Goal: Information Seeking & Learning: Learn about a topic

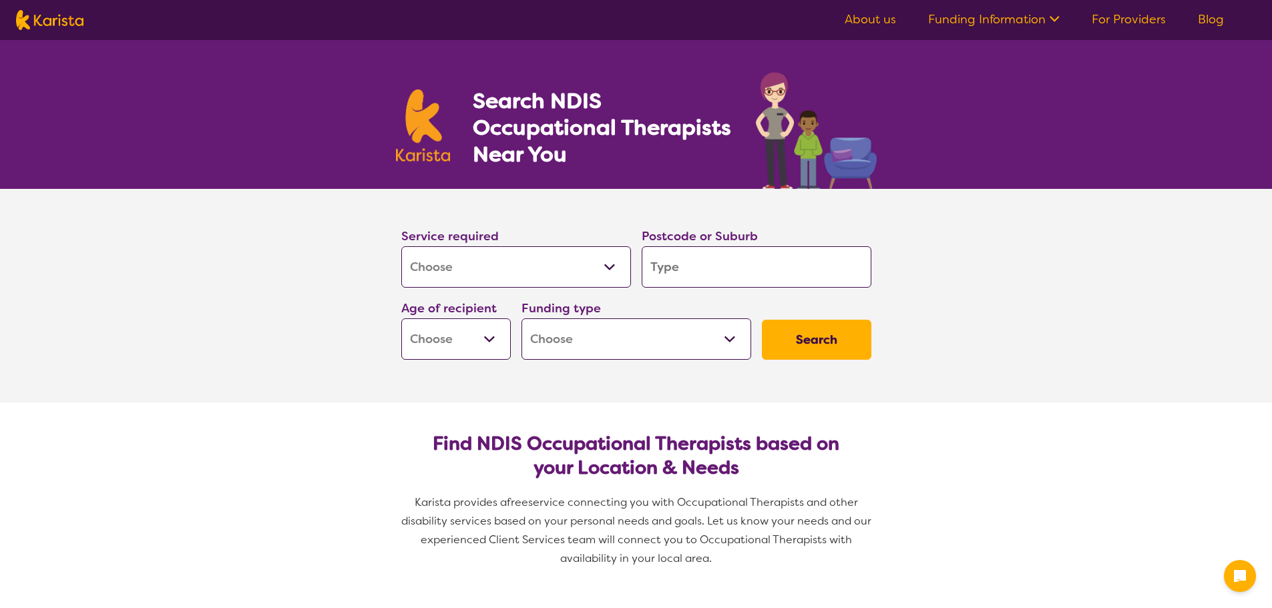
select select "[MEDICAL_DATA]"
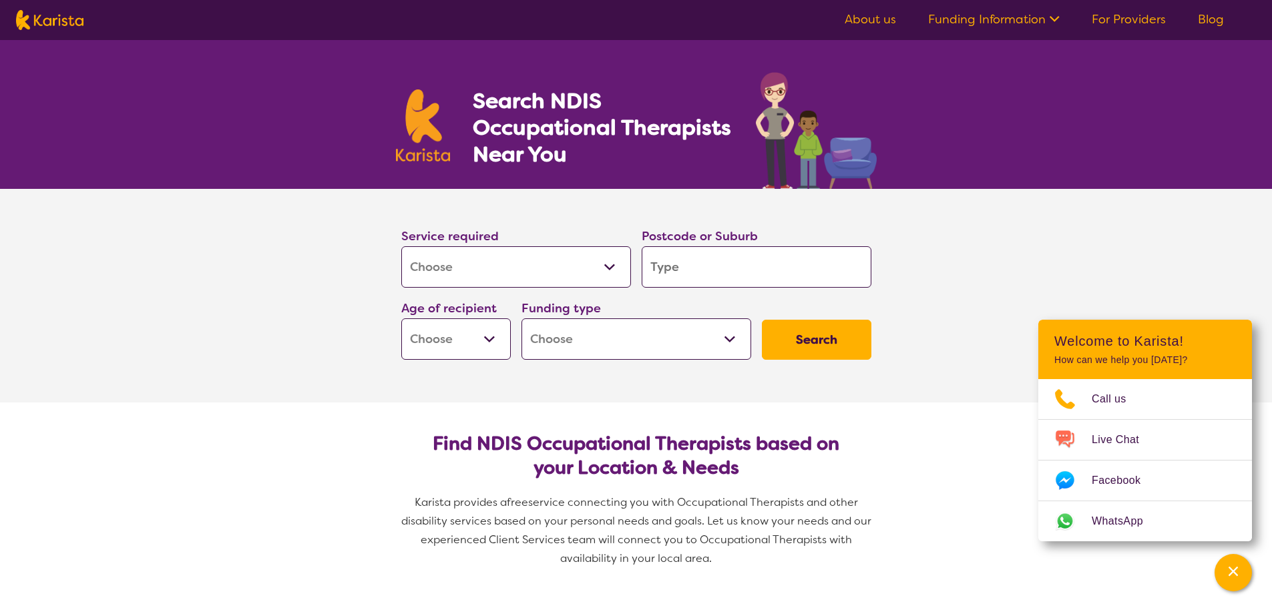
click at [757, 260] on input "search" at bounding box center [757, 266] width 230 height 41
type input "4"
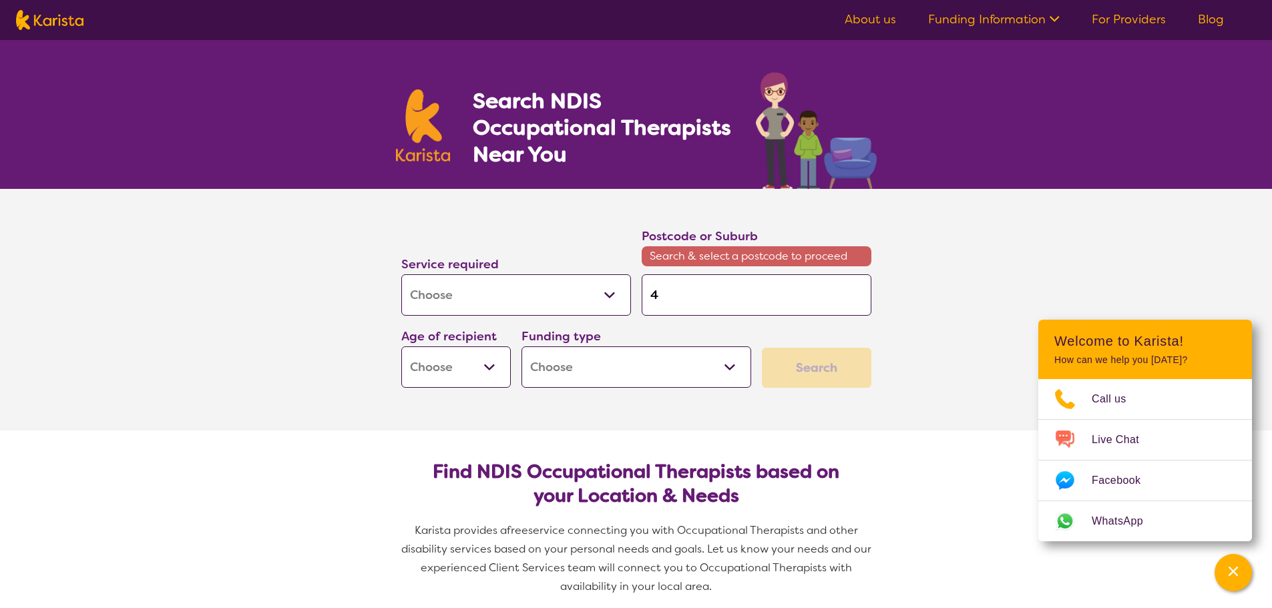
type input "42"
type input "428"
type input "4280"
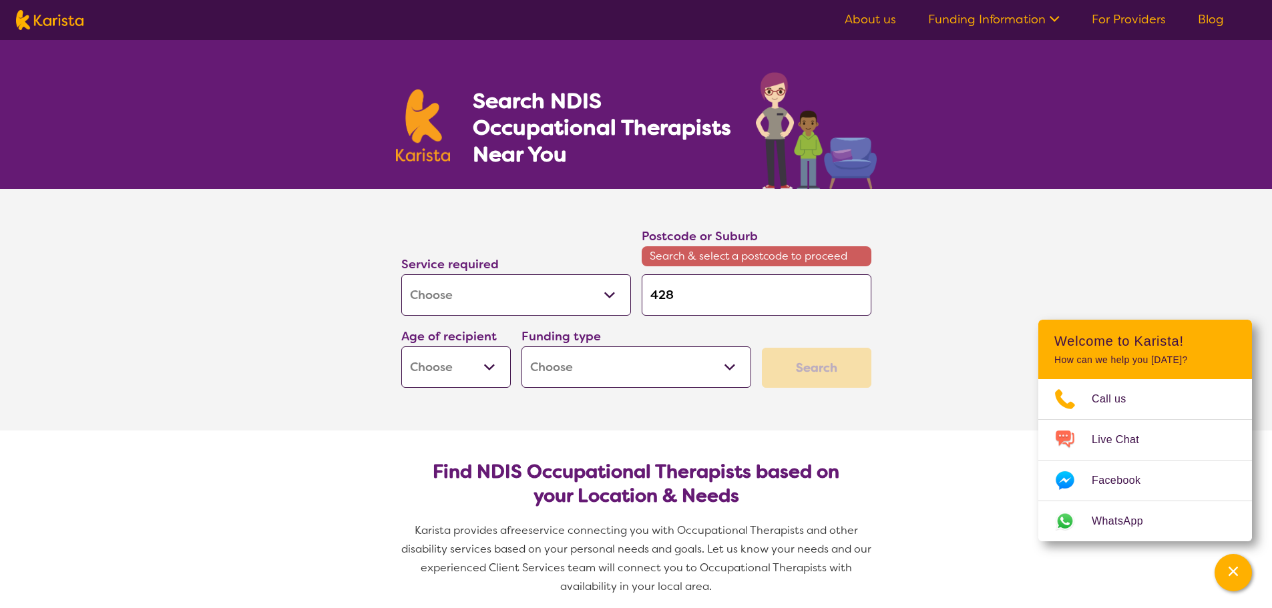
type input "4280"
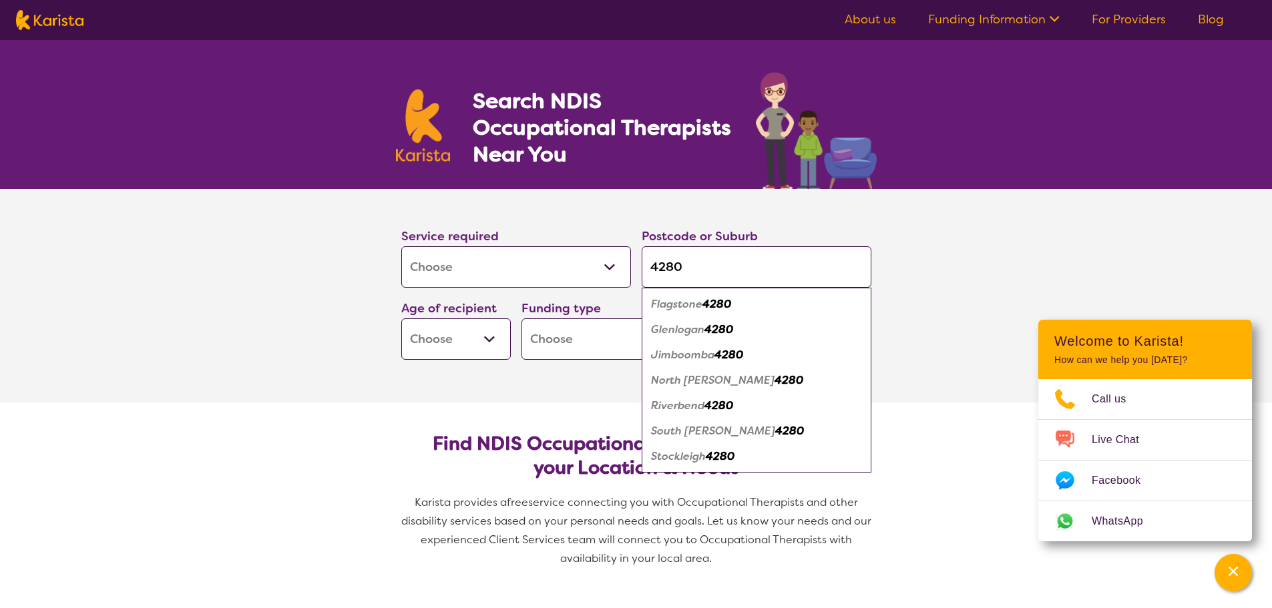
type input "4280"
drag, startPoint x: 715, startPoint y: 309, endPoint x: 683, endPoint y: 315, distance: 33.3
click at [715, 309] on em "4280" at bounding box center [717, 304] width 29 height 14
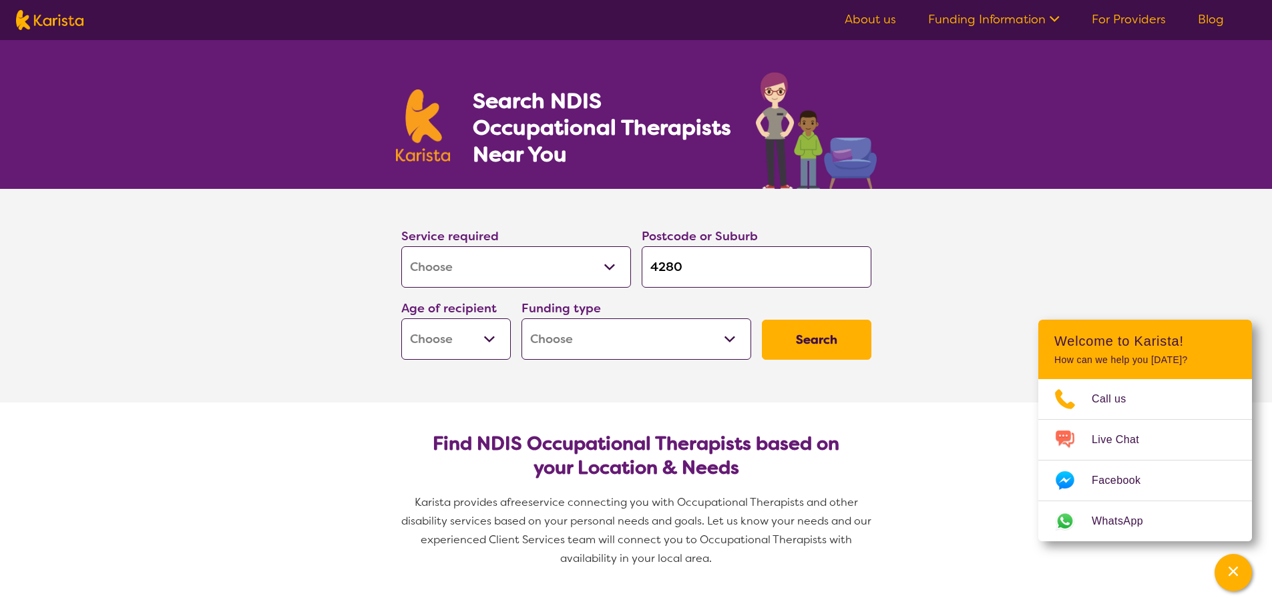
click at [583, 330] on select "Home Care Package (HCP) National Disability Insurance Scheme (NDIS) I don't know" at bounding box center [637, 339] width 230 height 41
select select "NDIS"
click at [522, 319] on select "Home Care Package (HCP) National Disability Insurance Scheme (NDIS) I don't know" at bounding box center [637, 339] width 230 height 41
select select "NDIS"
click at [496, 352] on select "Early Childhood - 0 to 9 Child - 10 to 11 Adolescent - 12 to 17 Adult - 18 to 6…" at bounding box center [456, 339] width 110 height 41
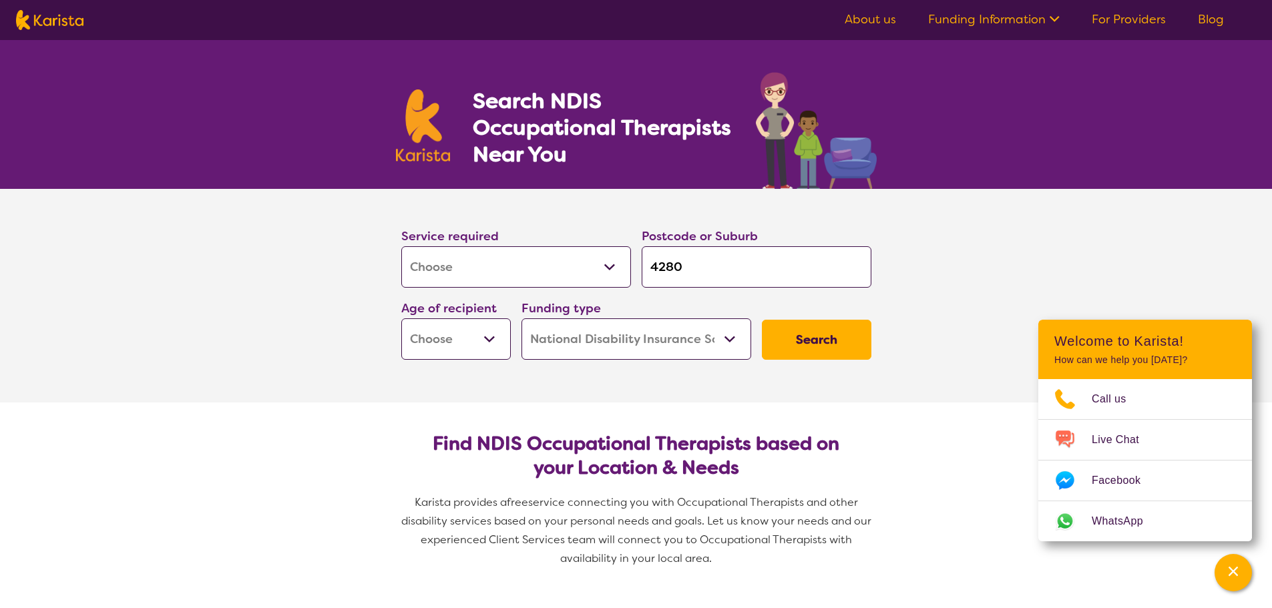
select select "EC"
click at [401, 319] on select "Early Childhood - 0 to 9 Child - 10 to 11 Adolescent - 12 to 17 Adult - 18 to 6…" at bounding box center [456, 339] width 110 height 41
select select "EC"
click at [468, 344] on select "Early Childhood - 0 to 9 Child - 10 to 11 Adolescent - 12 to 17 Adult - 18 to 6…" at bounding box center [456, 339] width 110 height 41
click at [401, 319] on select "Early Childhood - 0 to 9 Child - 10 to 11 Adolescent - 12 to 17 Adult - 18 to 6…" at bounding box center [456, 339] width 110 height 41
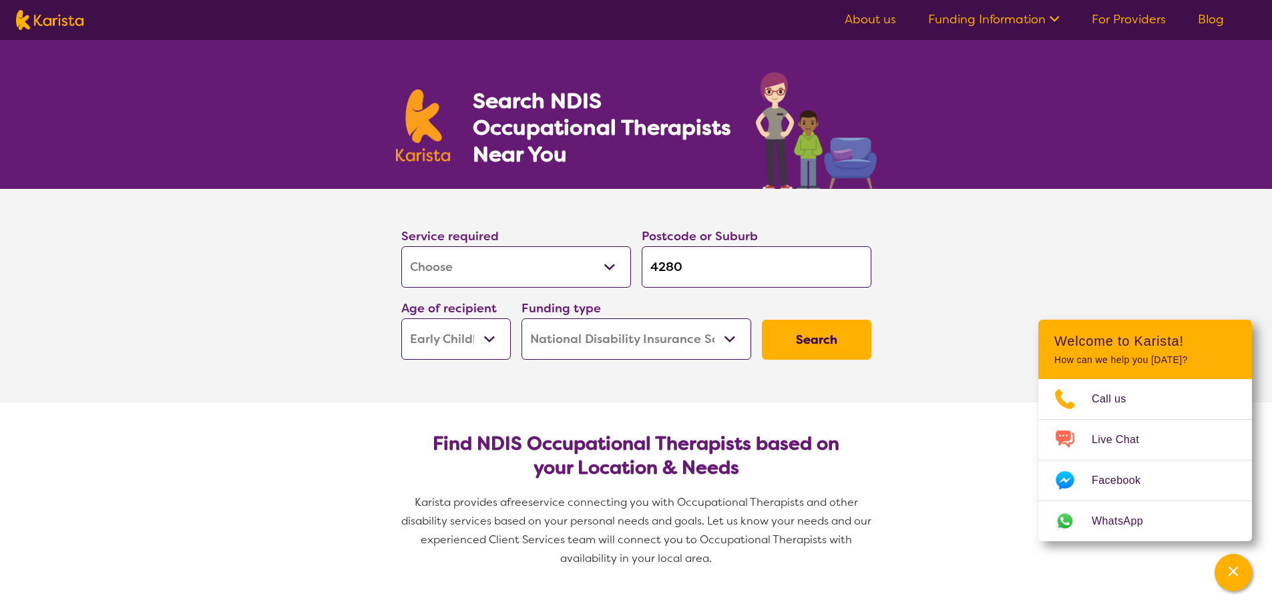
click at [796, 341] on button "Search" at bounding box center [817, 340] width 110 height 40
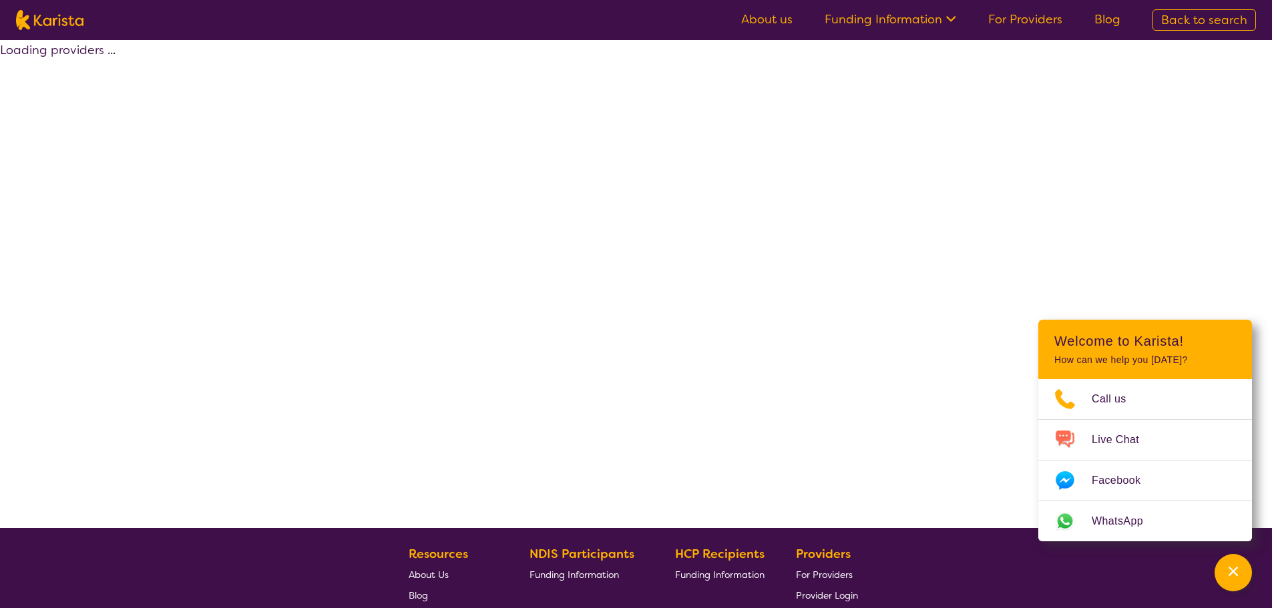
select select "by_score"
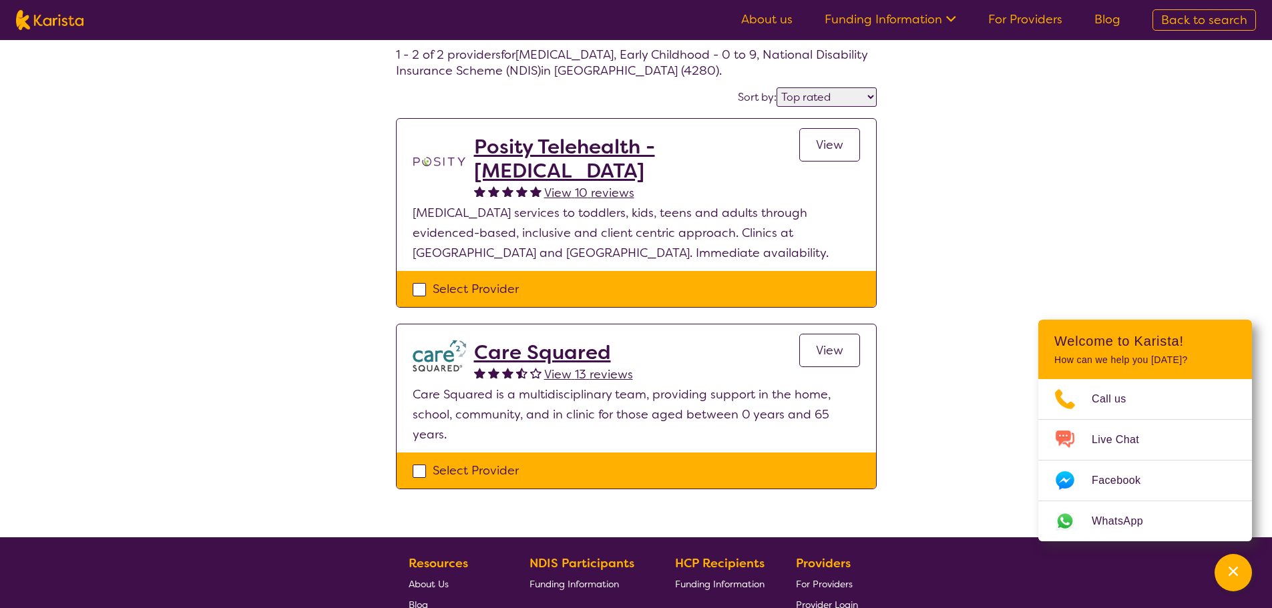
scroll to position [67, 0]
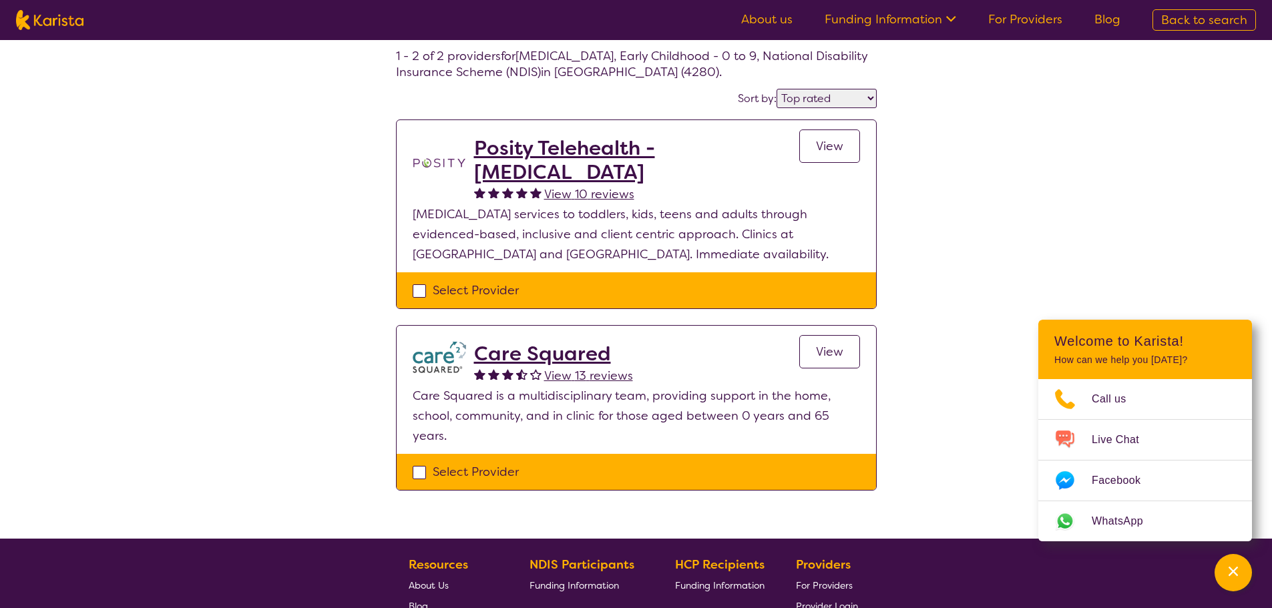
click at [554, 147] on h2 "Posity Telehealth - [MEDICAL_DATA]" at bounding box center [636, 160] width 325 height 48
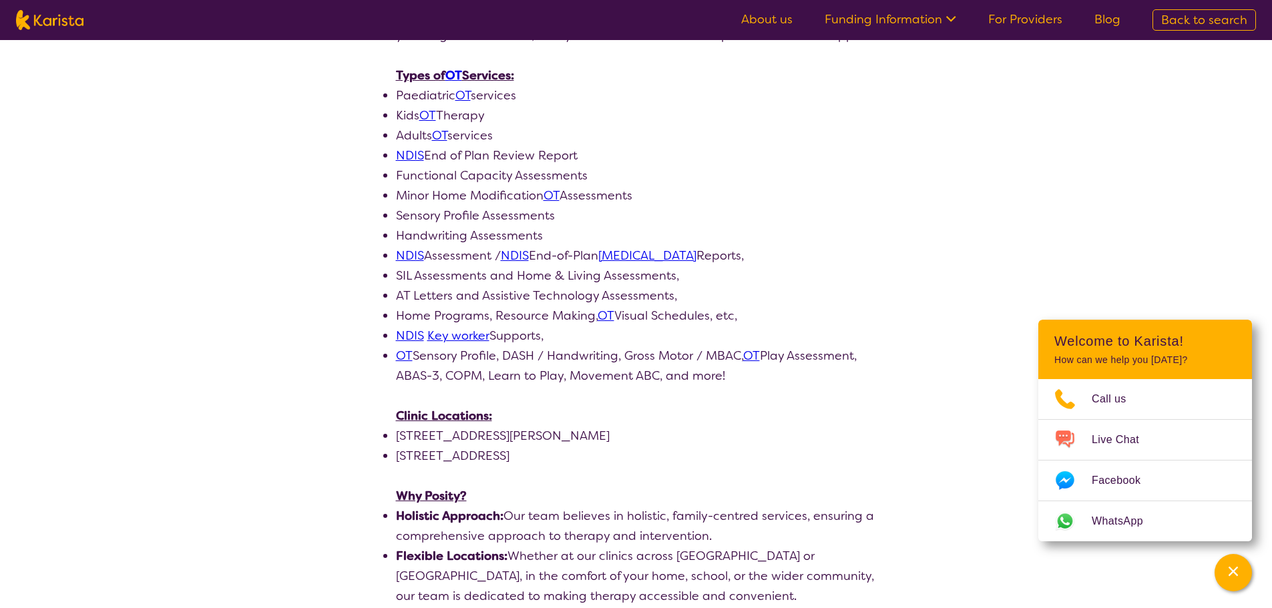
scroll to position [668, 0]
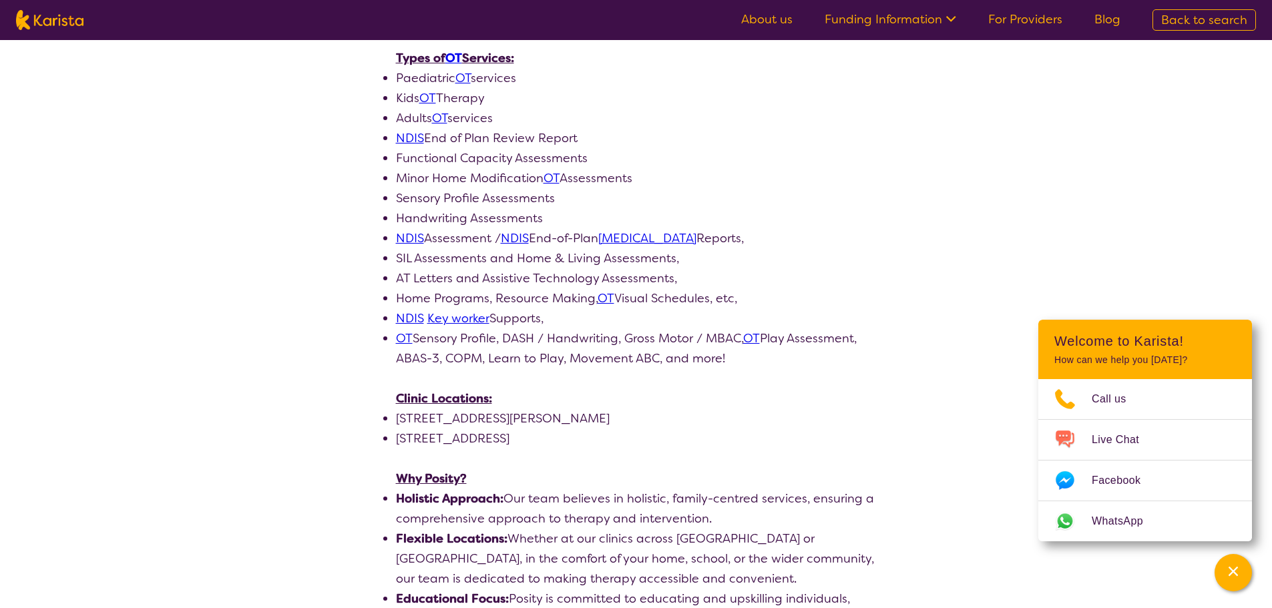
scroll to position [67, 0]
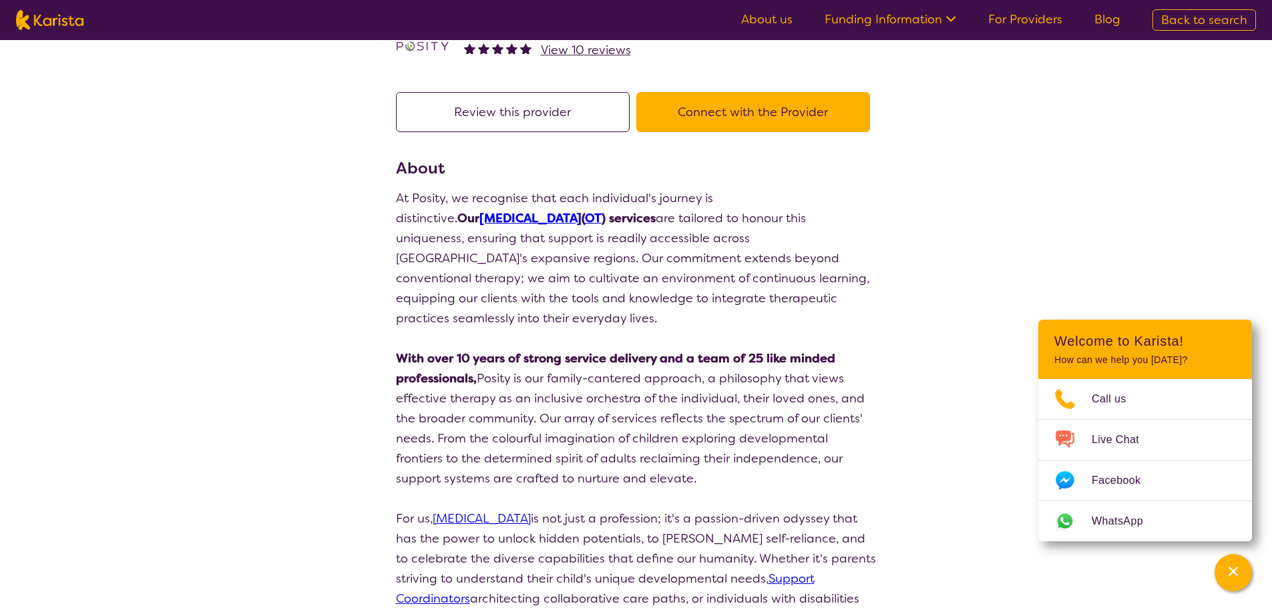
select select "by_score"
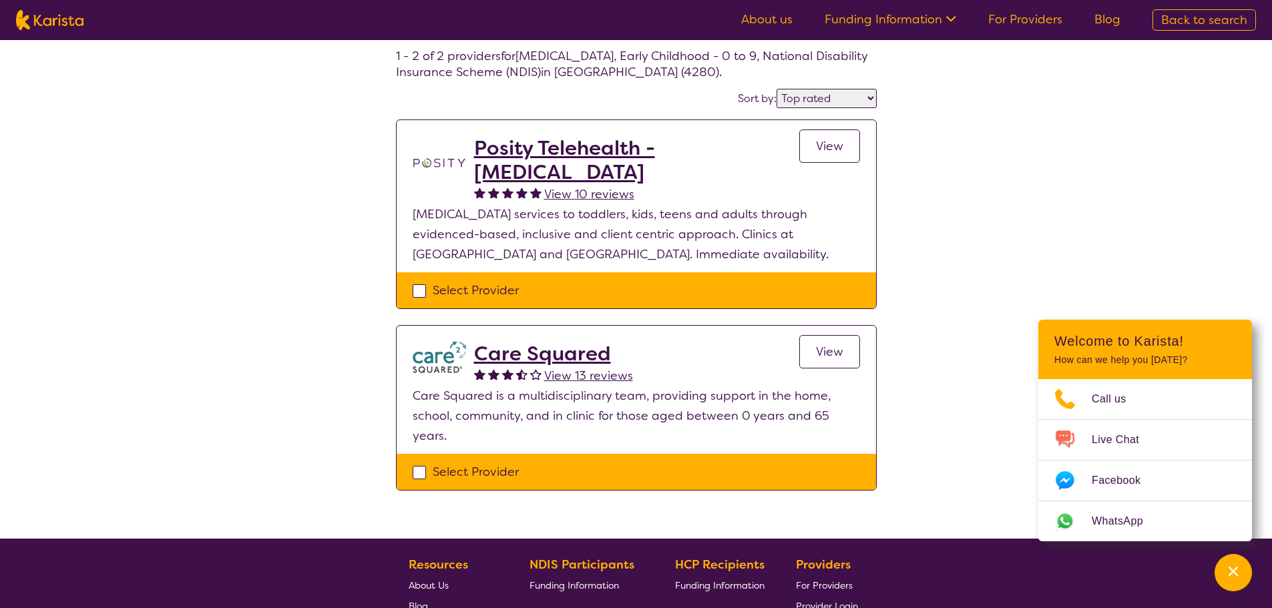
select select "[MEDICAL_DATA]"
select select "EC"
select select "NDIS"
select select "[MEDICAL_DATA]"
select select "EC"
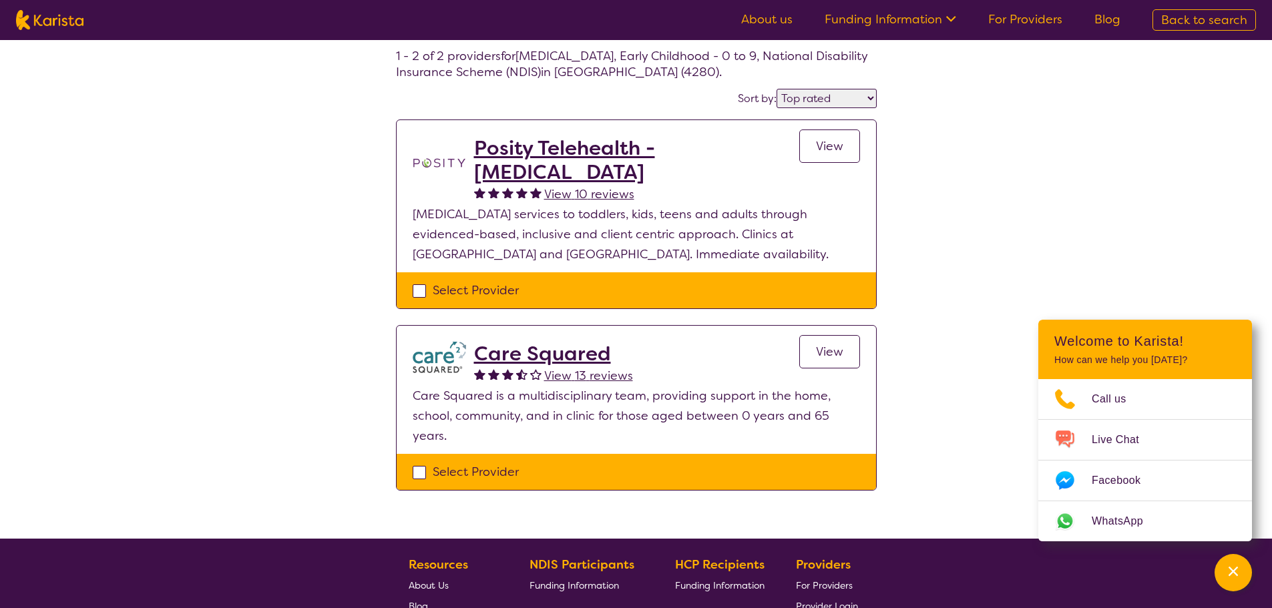
select select "NDIS"
